Goal: Task Accomplishment & Management: Manage account settings

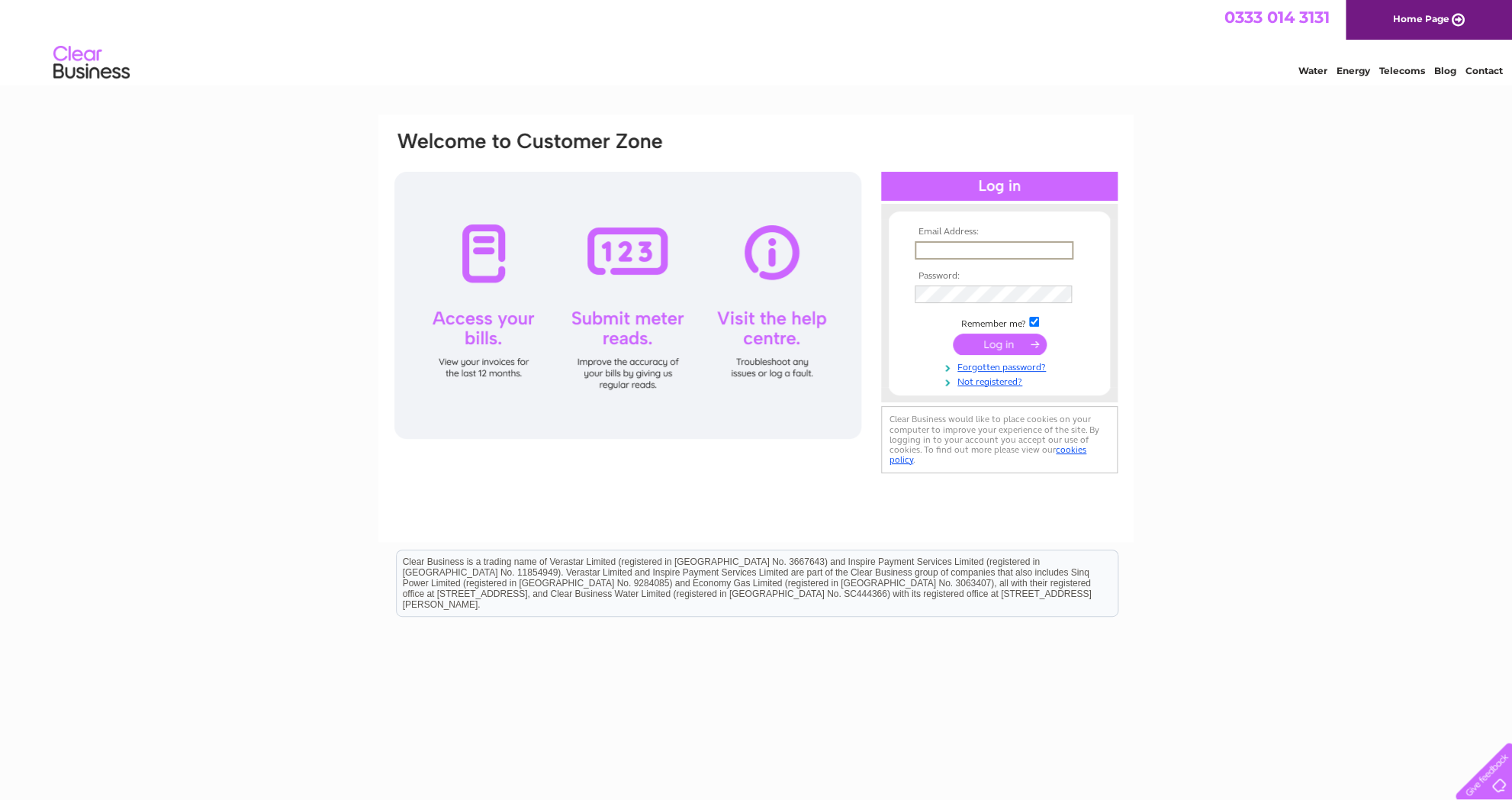
click at [952, 253] on input "text" at bounding box center [994, 250] width 159 height 19
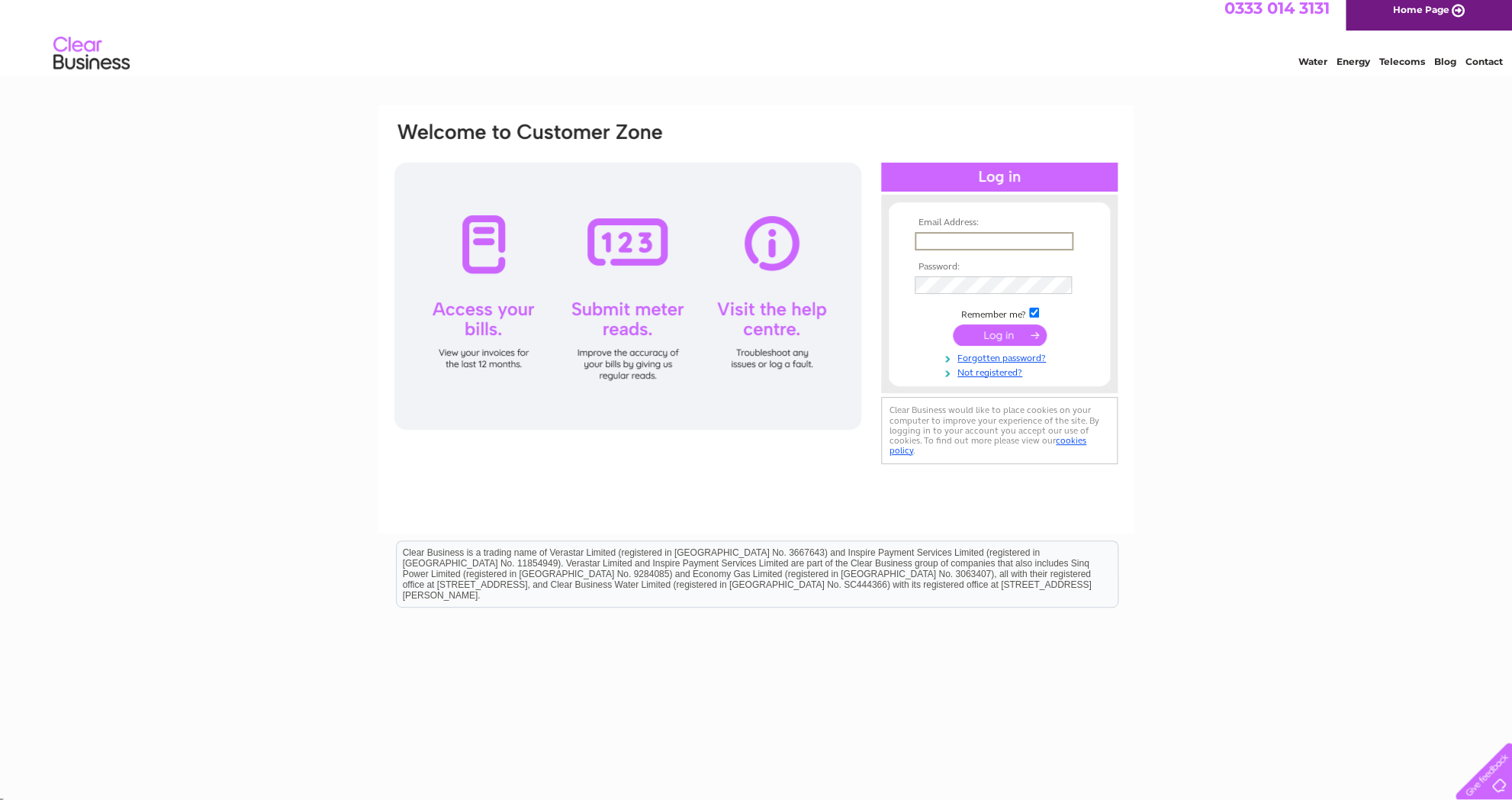
scroll to position [14, 0]
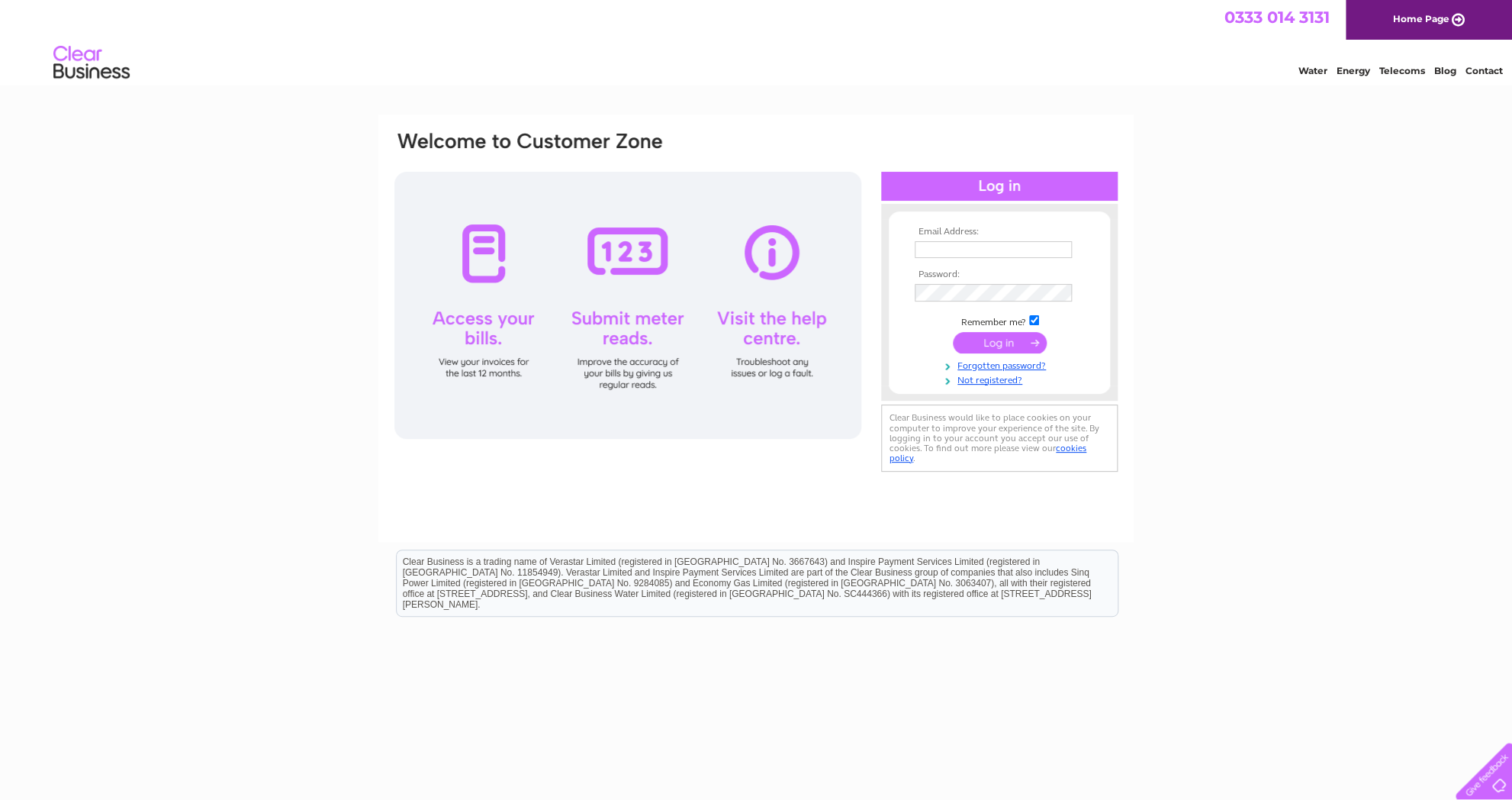
click at [984, 253] on input "text" at bounding box center [993, 249] width 157 height 17
type input "zuzanagibb@icloud.com"
click at [953, 334] on input "submit" at bounding box center [999, 344] width 94 height 21
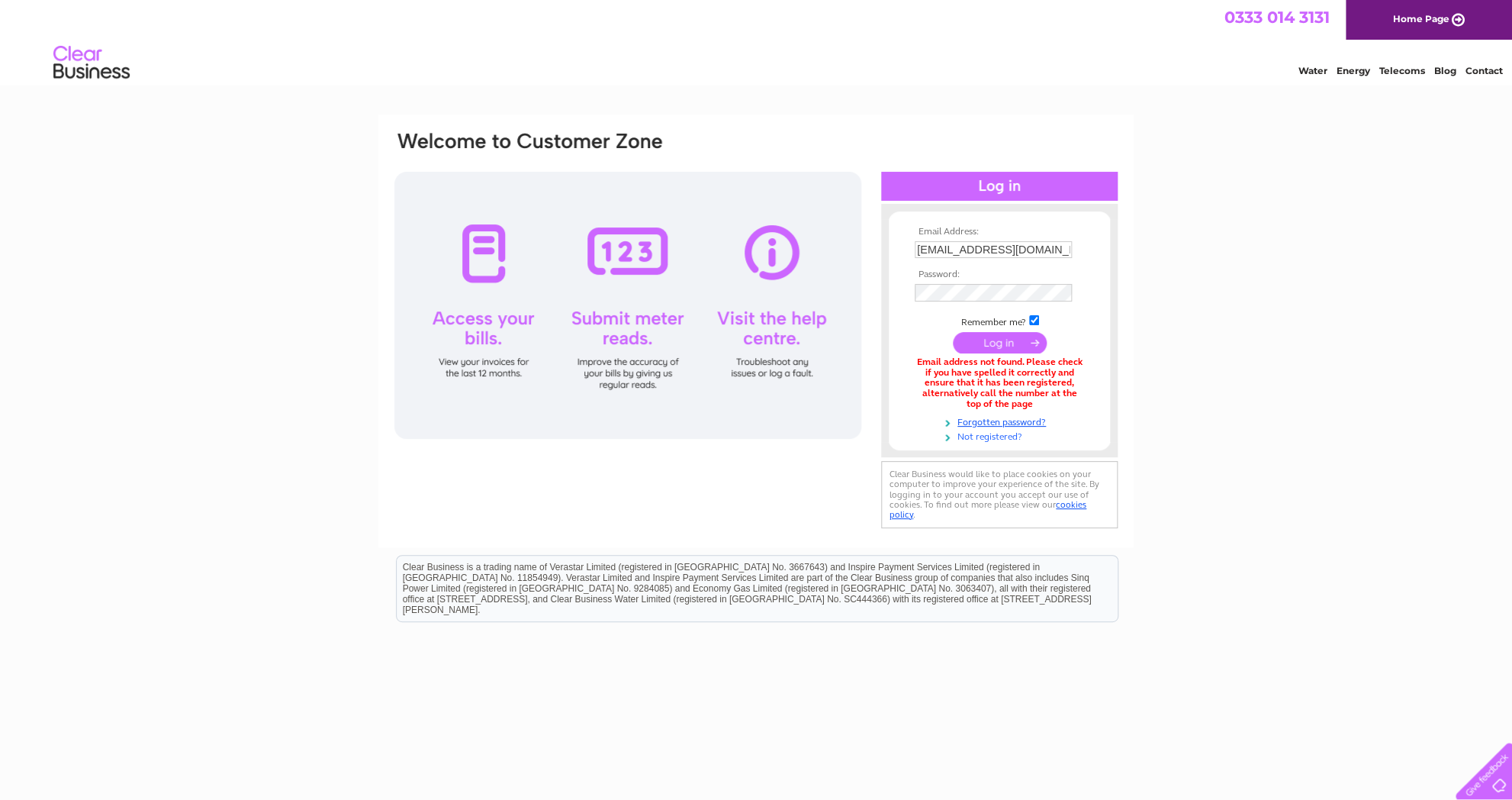
click at [994, 441] on link "Not registered?" at bounding box center [1001, 435] width 173 height 14
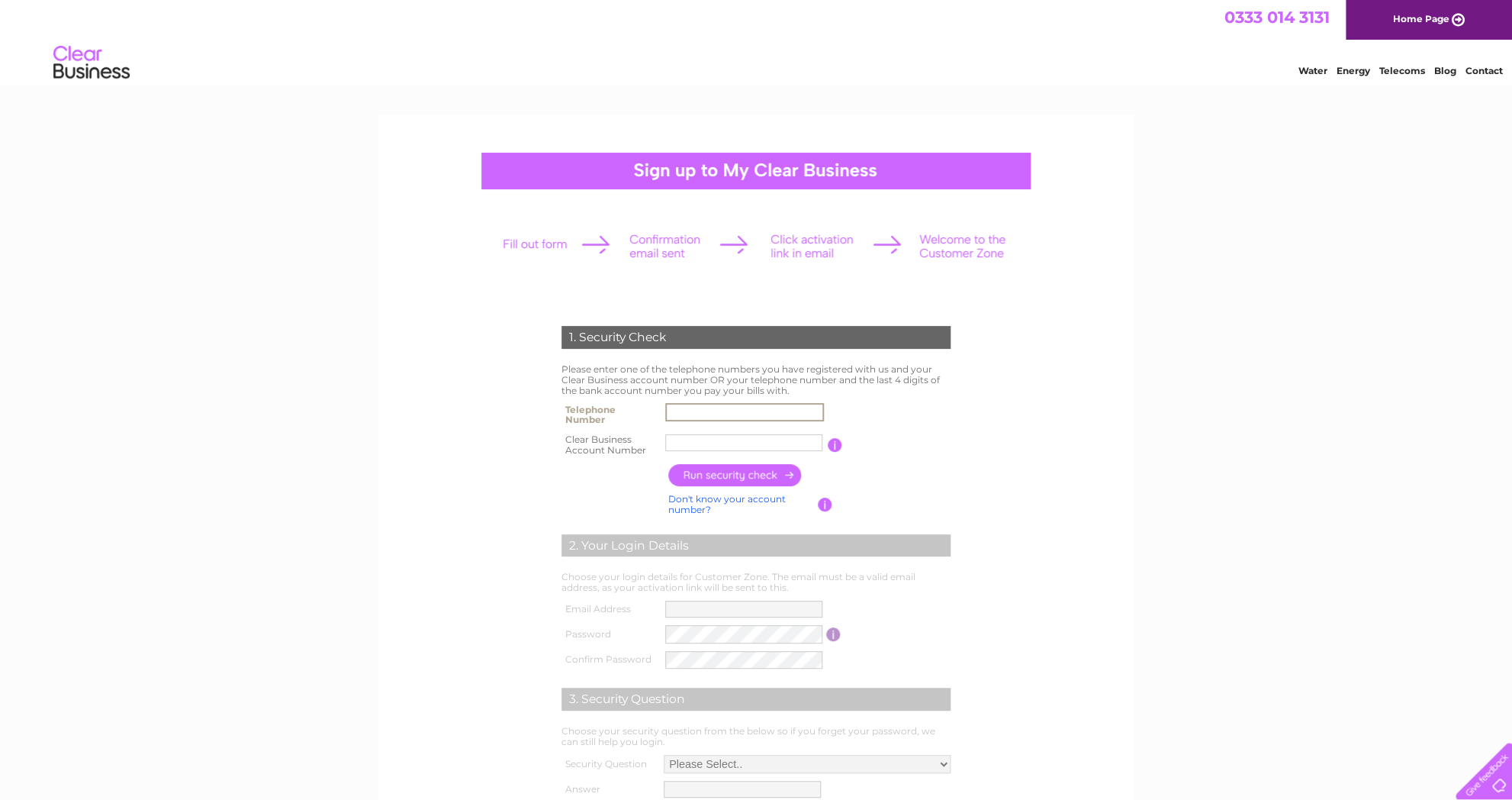
click at [734, 411] on input "text" at bounding box center [744, 411] width 159 height 19
type input "07931901956"
click at [717, 446] on input "text" at bounding box center [744, 442] width 159 height 19
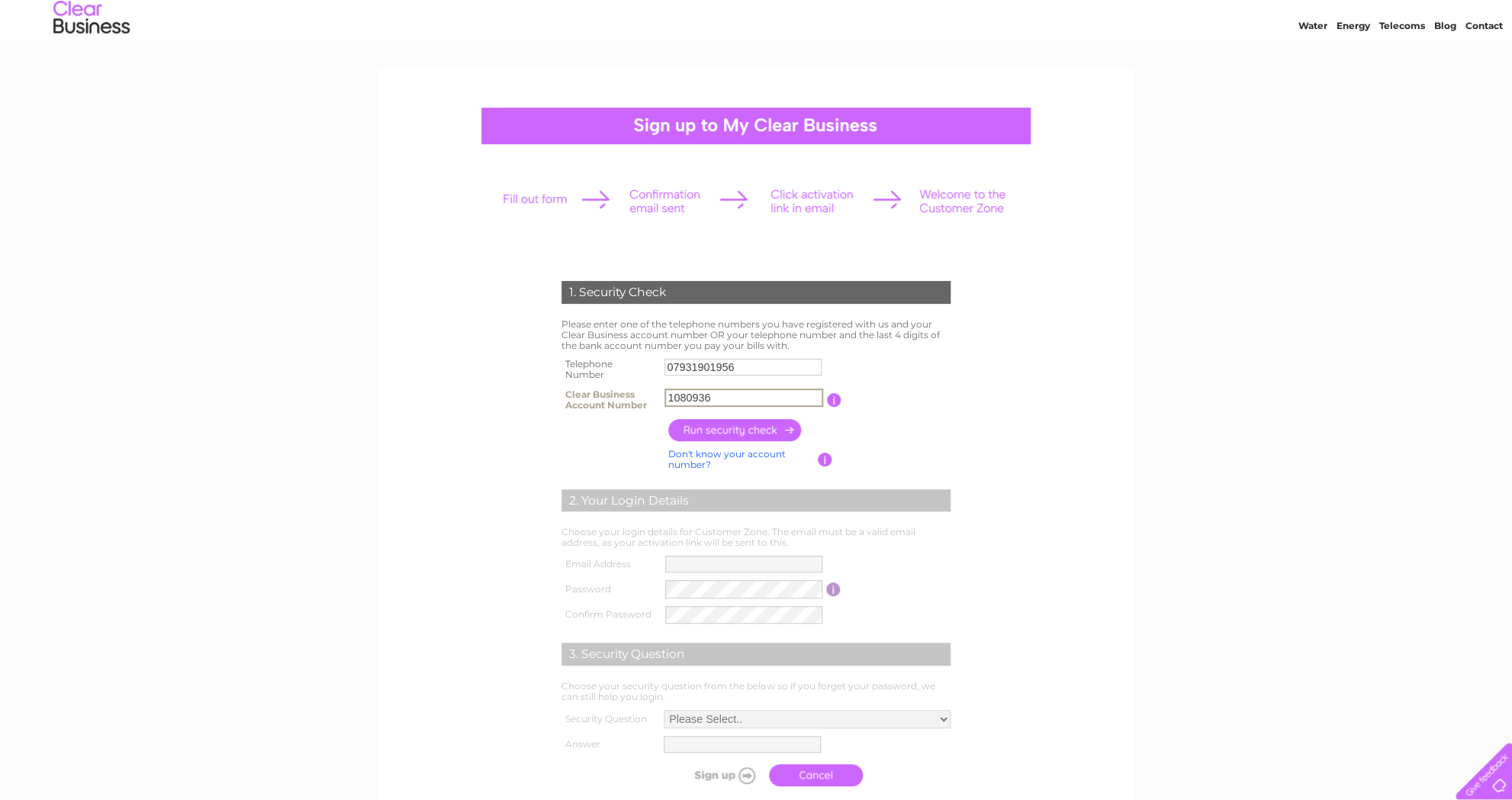
scroll to position [46, 0]
type input "1080936"
click at [723, 435] on input "button" at bounding box center [735, 429] width 134 height 22
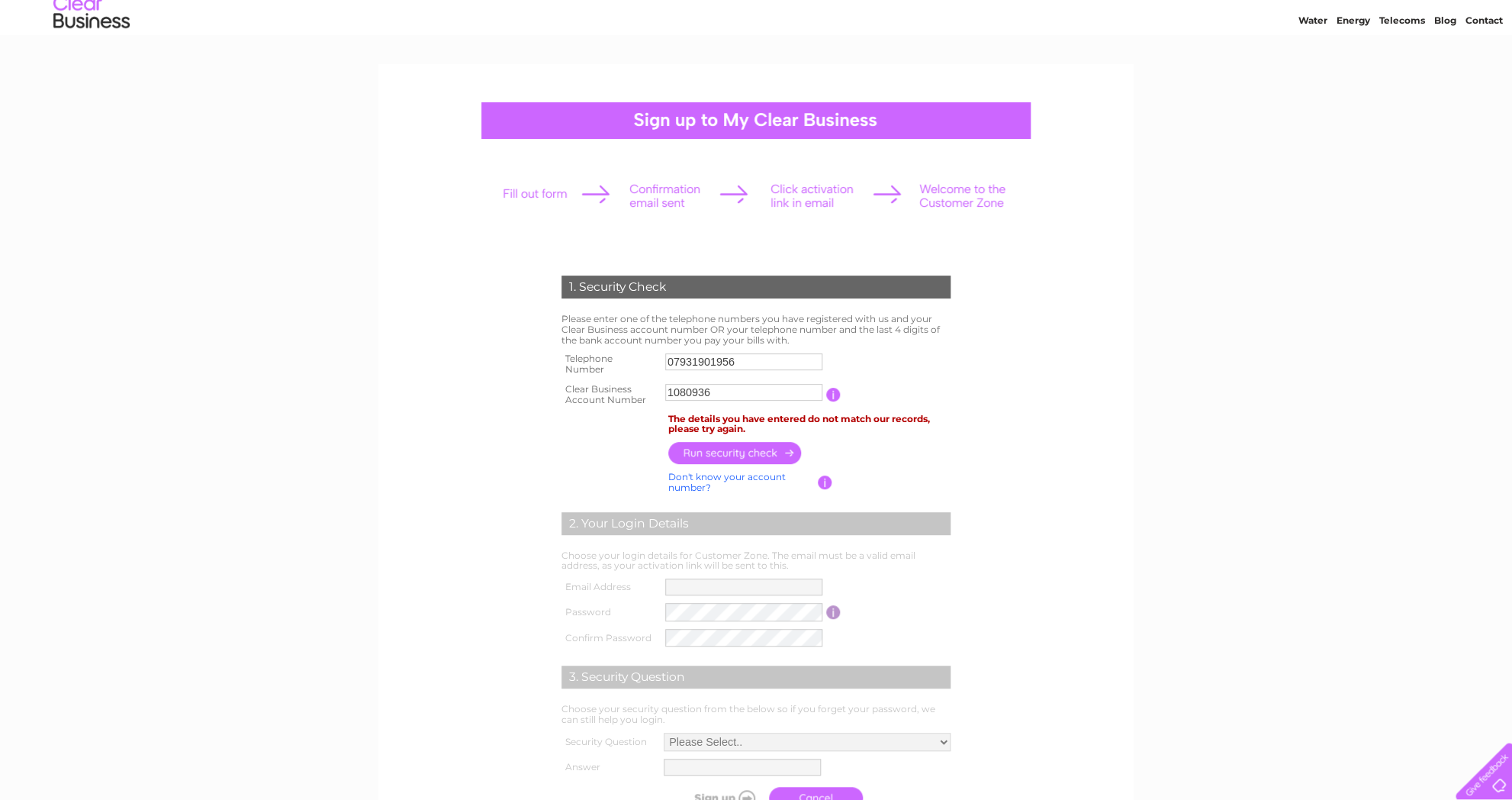
scroll to position [52, 0]
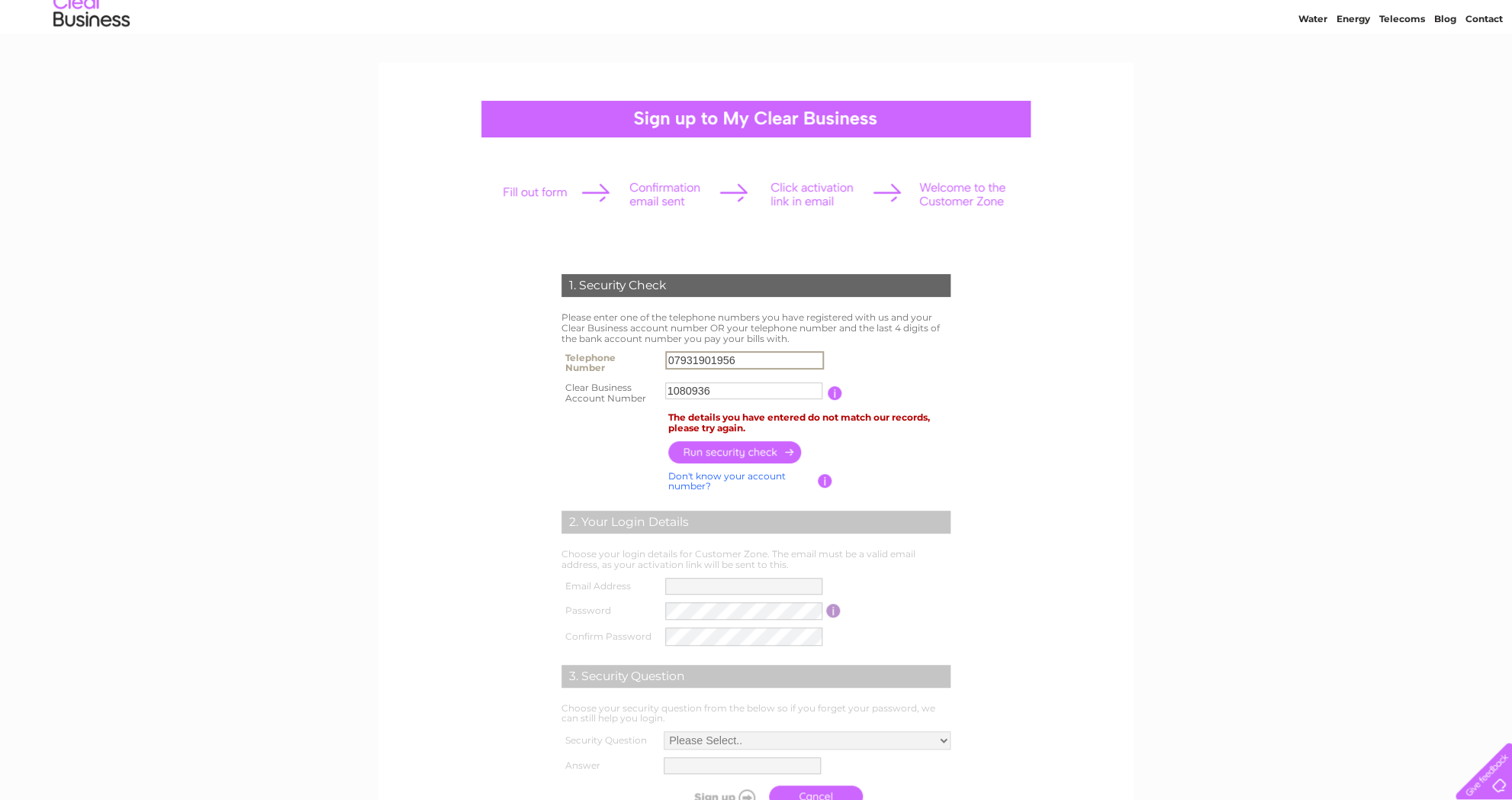
drag, startPoint x: 752, startPoint y: 362, endPoint x: 656, endPoint y: 359, distance: 96.0
click at [665, 359] on input "07931901956" at bounding box center [744, 360] width 159 height 19
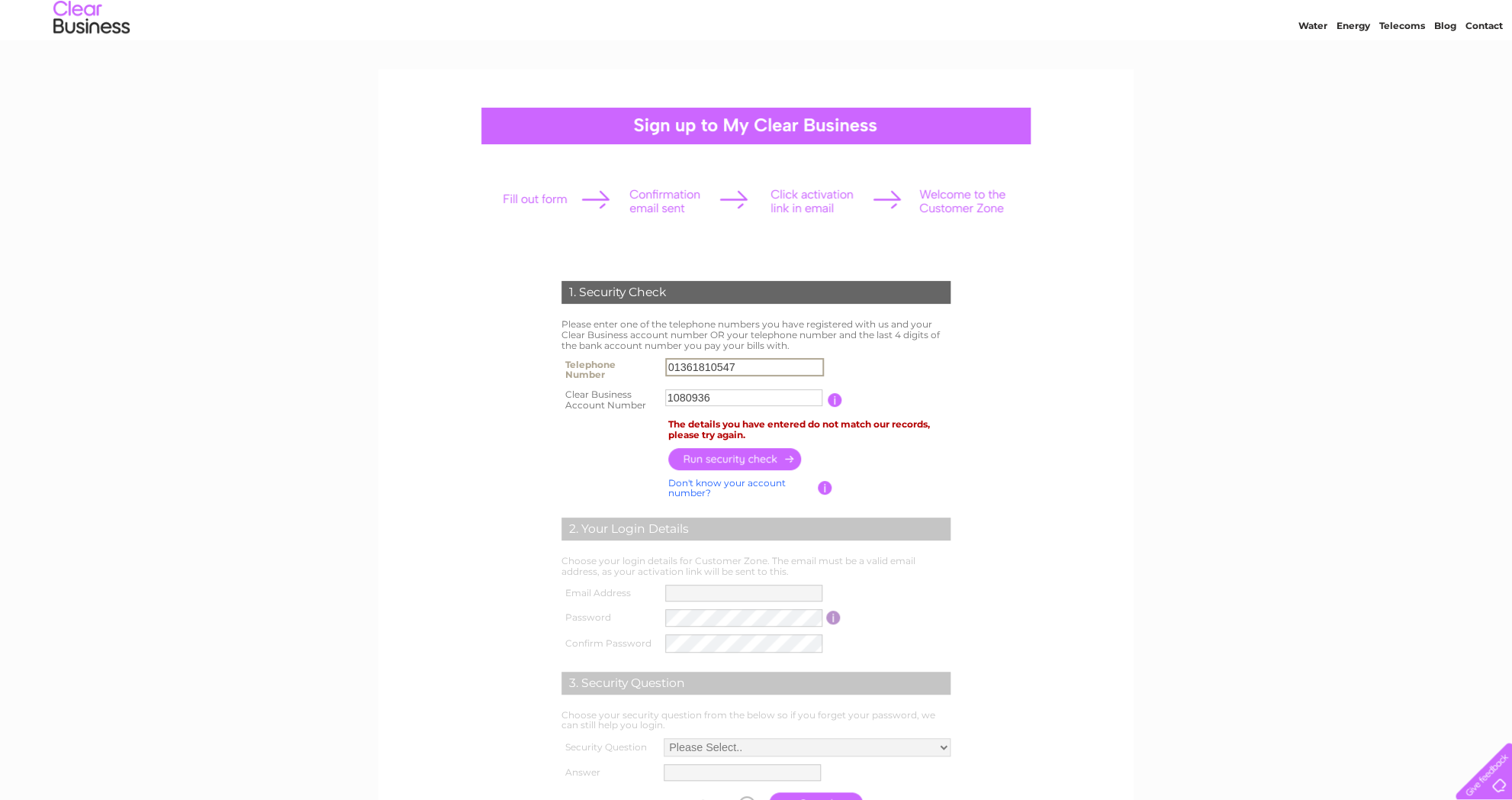
type input "01361810547"
click at [746, 461] on input "button" at bounding box center [735, 459] width 134 height 22
drag, startPoint x: 746, startPoint y: 367, endPoint x: 627, endPoint y: 364, distance: 119.0
click at [665, 364] on input "01361810547" at bounding box center [744, 367] width 159 height 19
click at [832, 399] on input "button" at bounding box center [833, 400] width 14 height 14
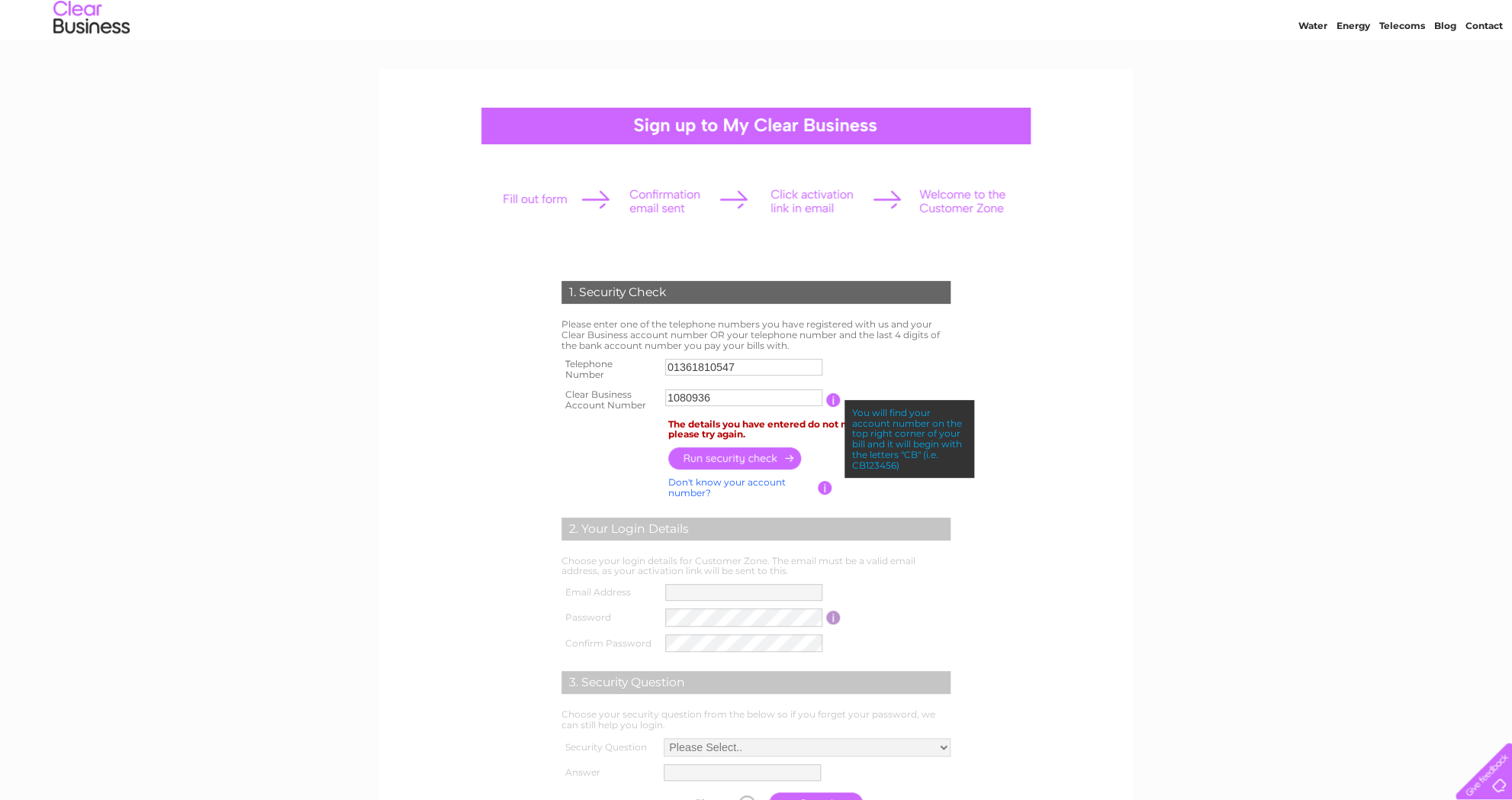
click at [832, 399] on input "button" at bounding box center [833, 400] width 14 height 14
drag, startPoint x: 1033, startPoint y: 464, endPoint x: 1019, endPoint y: 464, distance: 14.0
click at [1033, 464] on form "1. Security Check Please enter one of the telephone numbers you have registered…" at bounding box center [756, 552] width 726 height 603
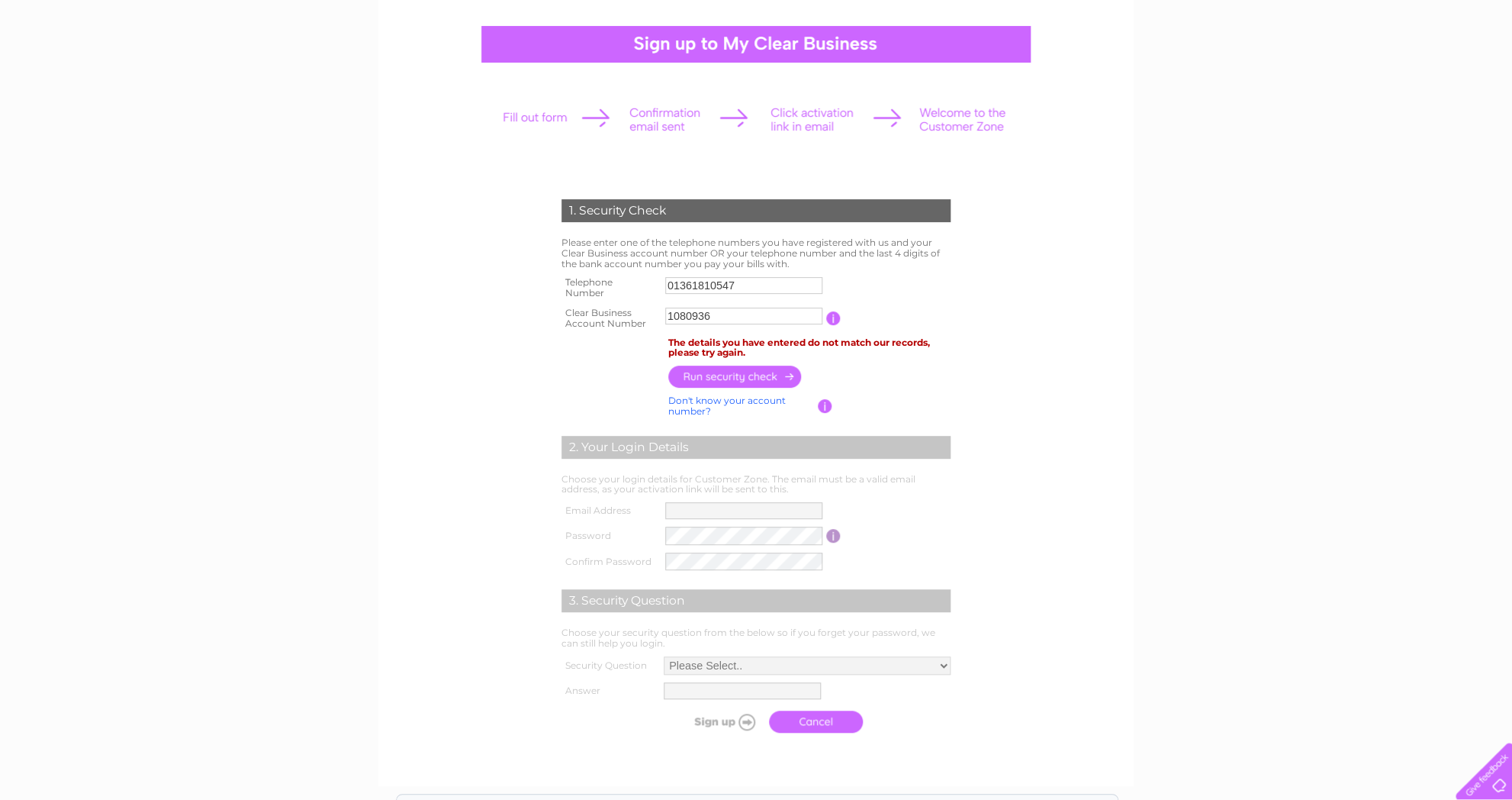
scroll to position [0, 0]
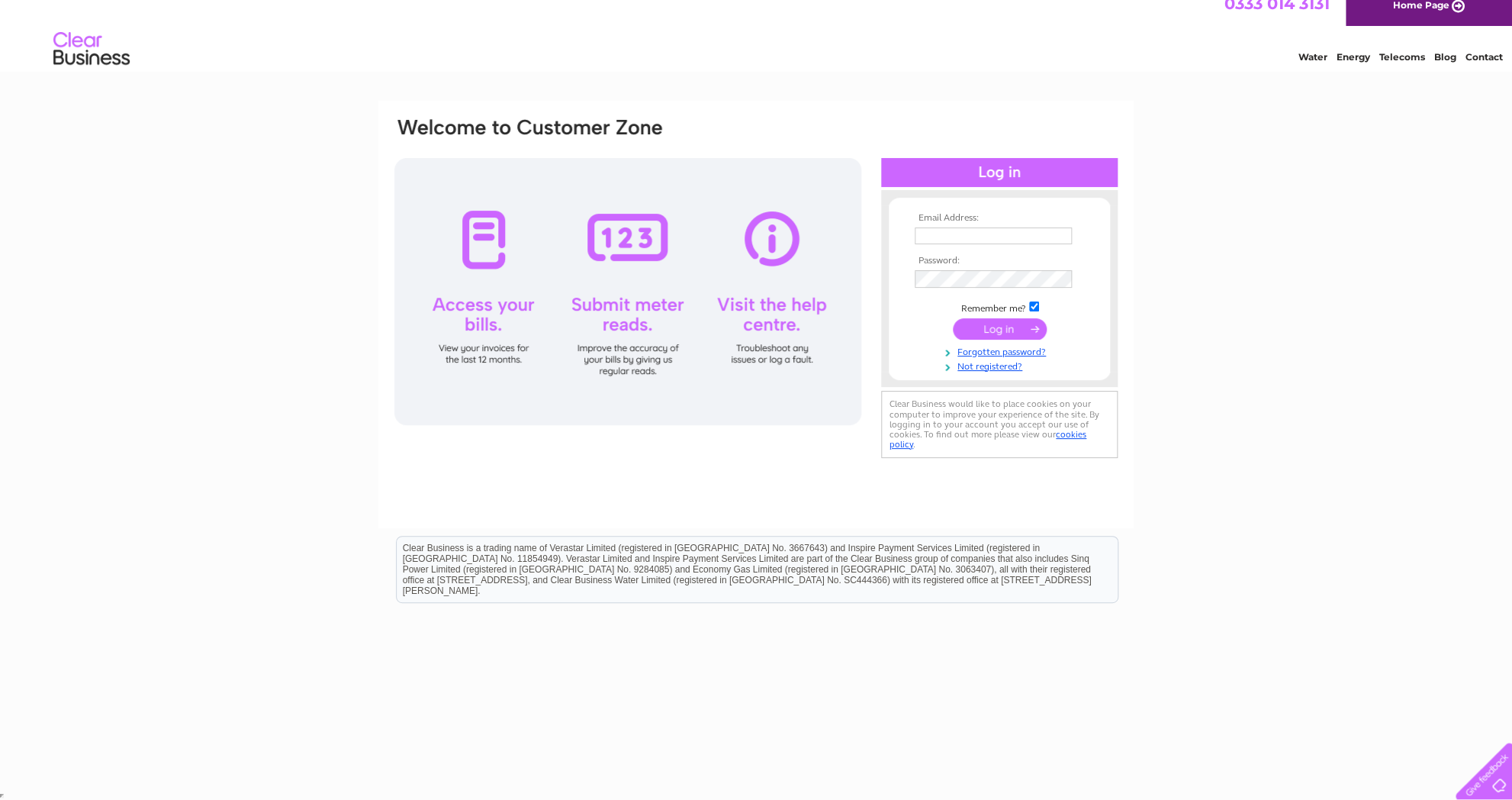
click at [948, 237] on input "text" at bounding box center [993, 235] width 157 height 17
type input "[EMAIL_ADDRESS][DOMAIN_NAME]"
click at [953, 320] on input "submit" at bounding box center [999, 330] width 94 height 21
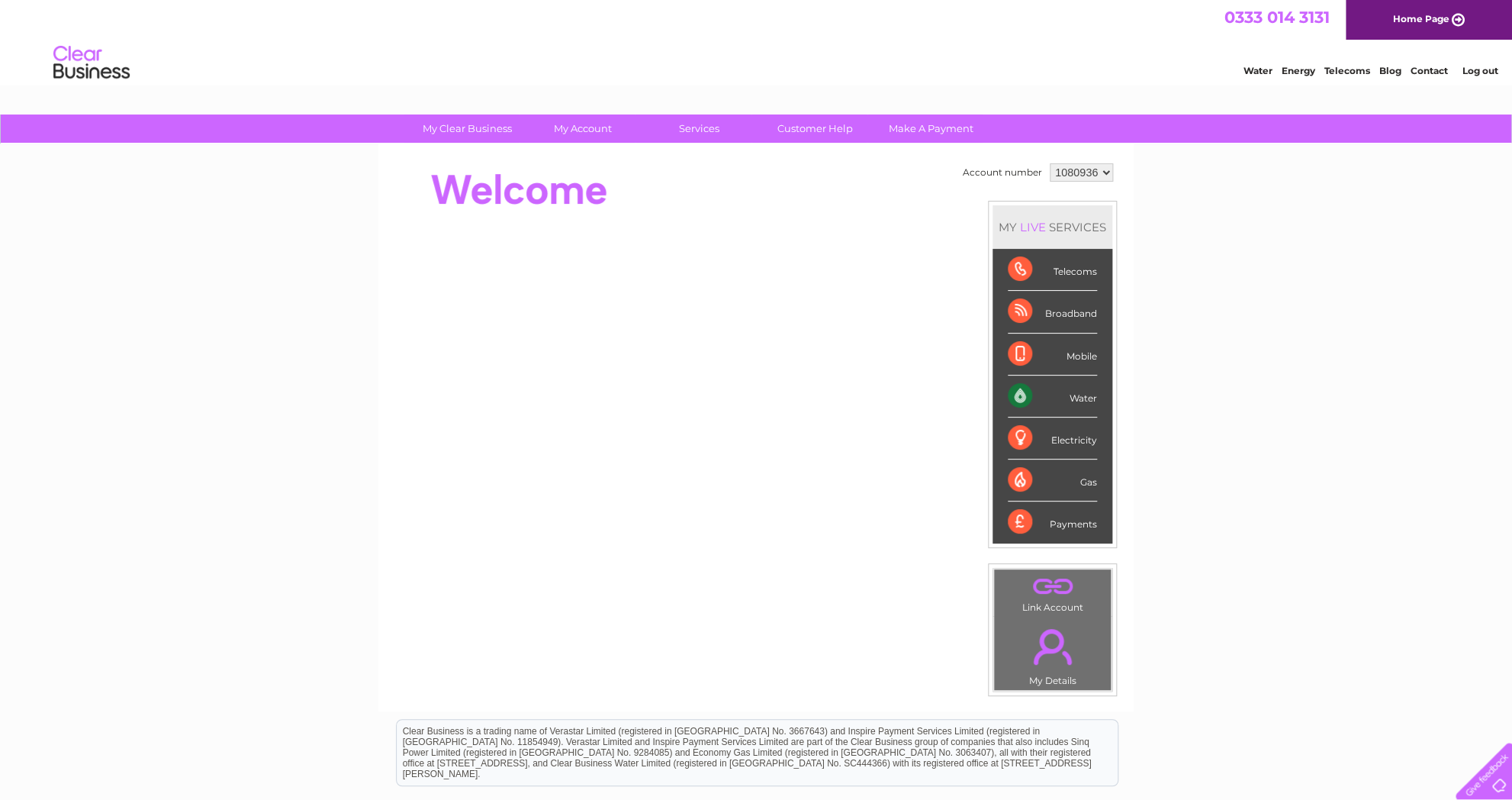
click at [1090, 402] on div "Water" at bounding box center [1051, 396] width 89 height 42
click at [1014, 394] on div "Water" at bounding box center [1051, 396] width 89 height 42
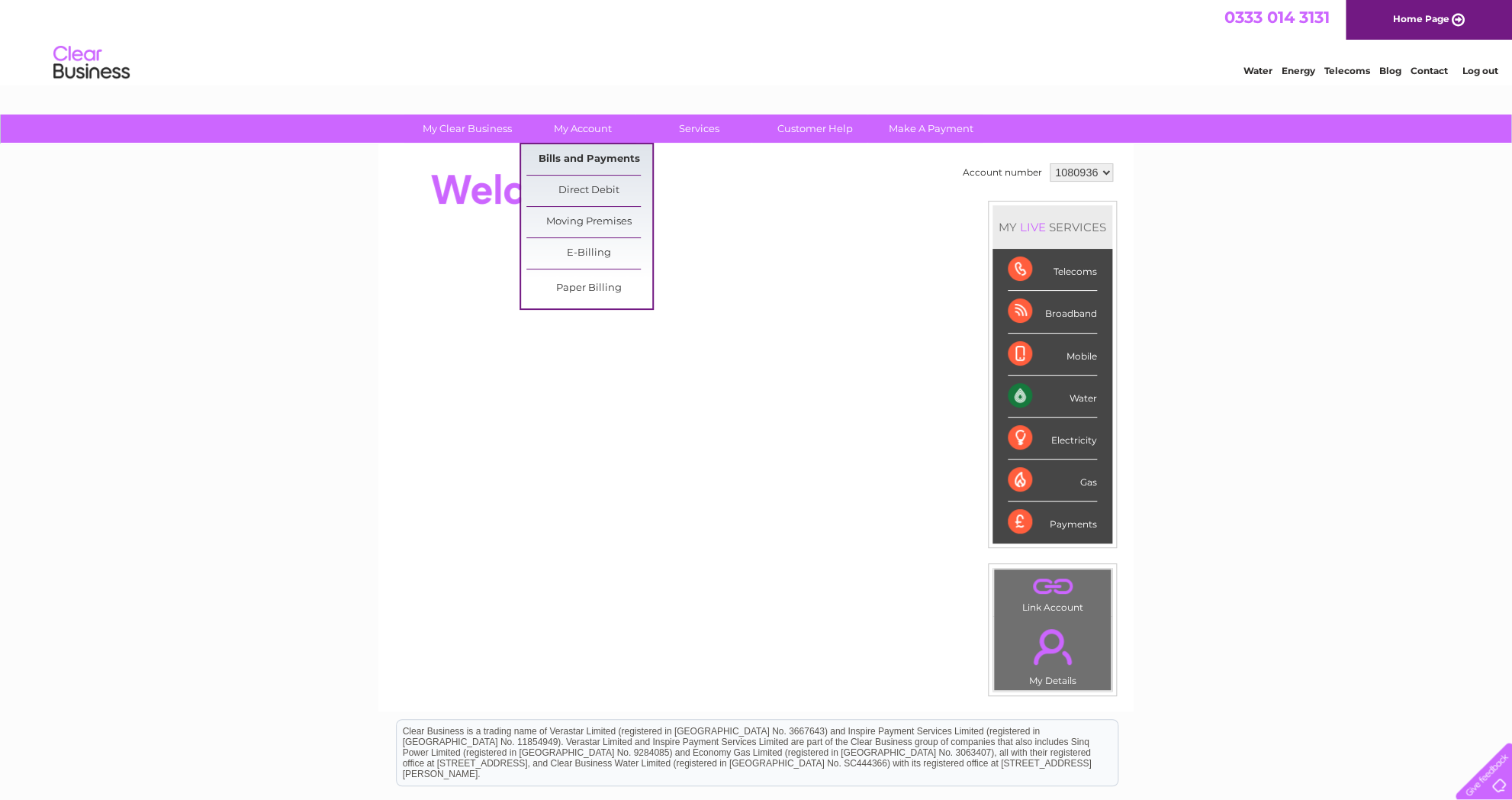
click at [579, 162] on link "Bills and Payments" at bounding box center [589, 159] width 126 height 31
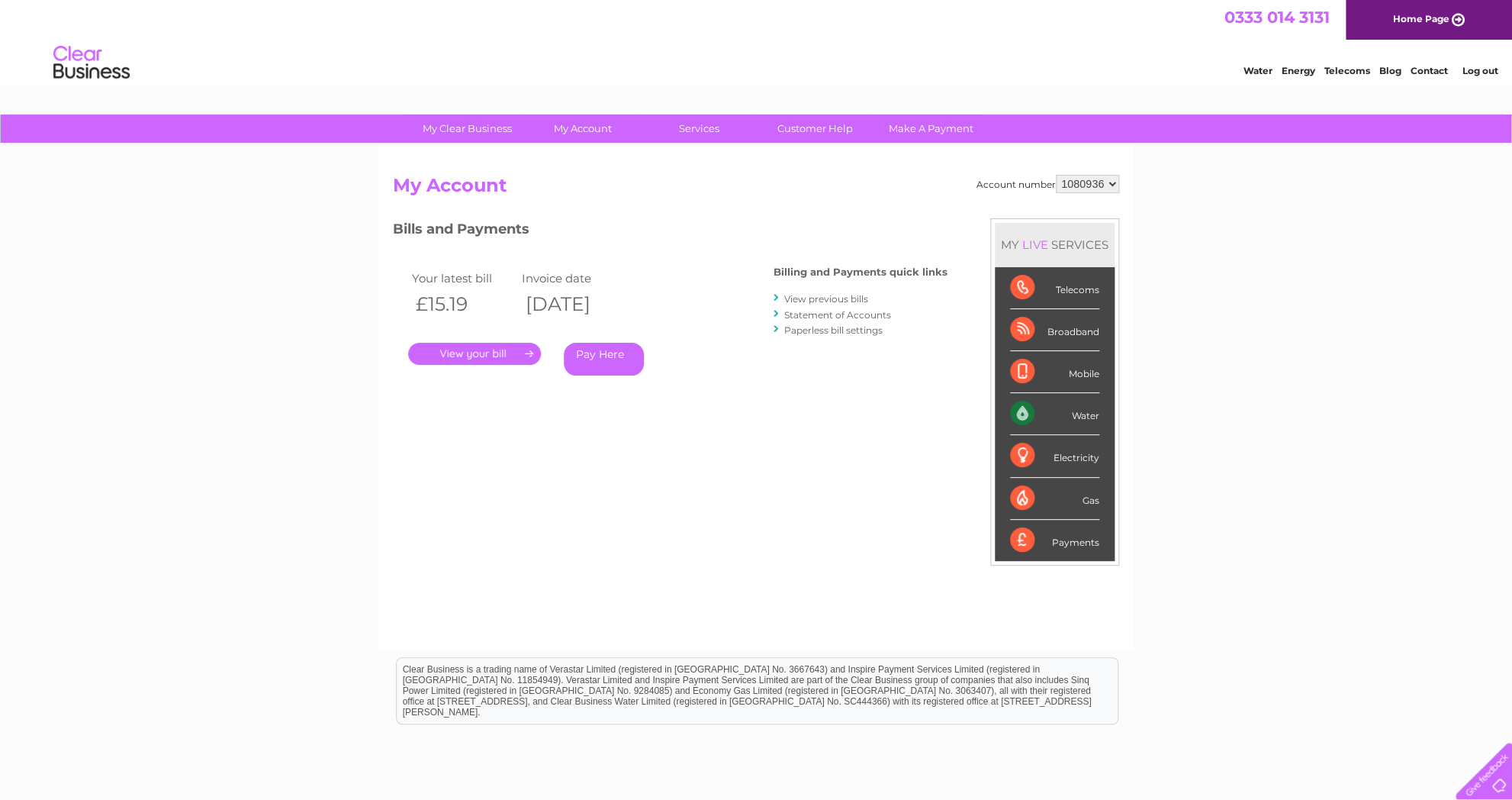
click at [533, 352] on link "." at bounding box center [474, 353] width 133 height 22
